Goal: Find specific page/section

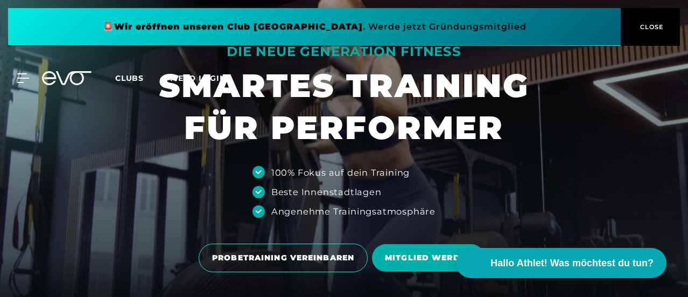
click at [669, 30] on span "CLOSE" at bounding box center [650, 27] width 59 height 10
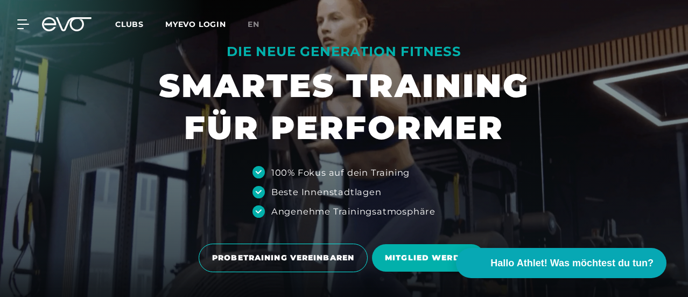
click at [144, 25] on span "Clubs" at bounding box center [129, 24] width 29 height 10
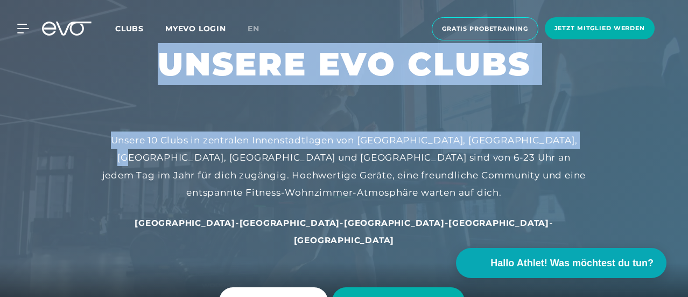
drag, startPoint x: 687, startPoint y: 7, endPoint x: 689, endPoint y: 29, distance: 21.6
click at [271, 222] on span "[GEOGRAPHIC_DATA]" at bounding box center [290, 223] width 101 height 10
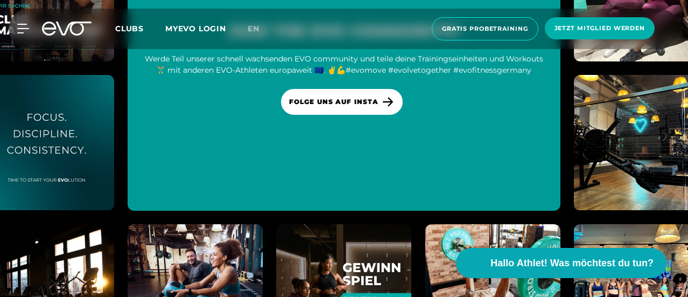
scroll to position [2901, 0]
